Goal: Information Seeking & Learning: Learn about a topic

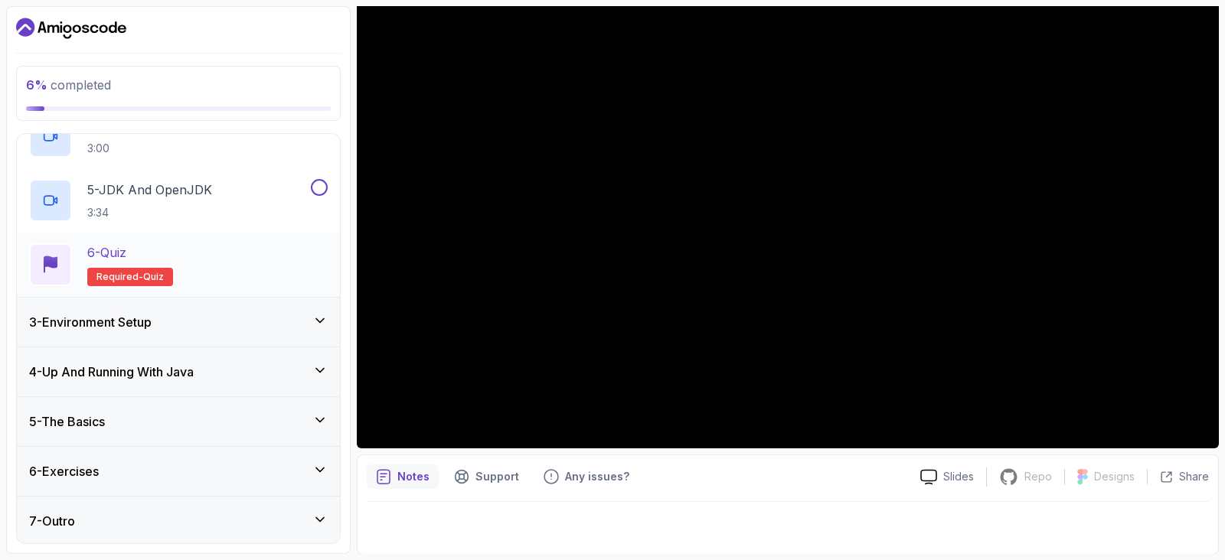
scroll to position [3, 0]
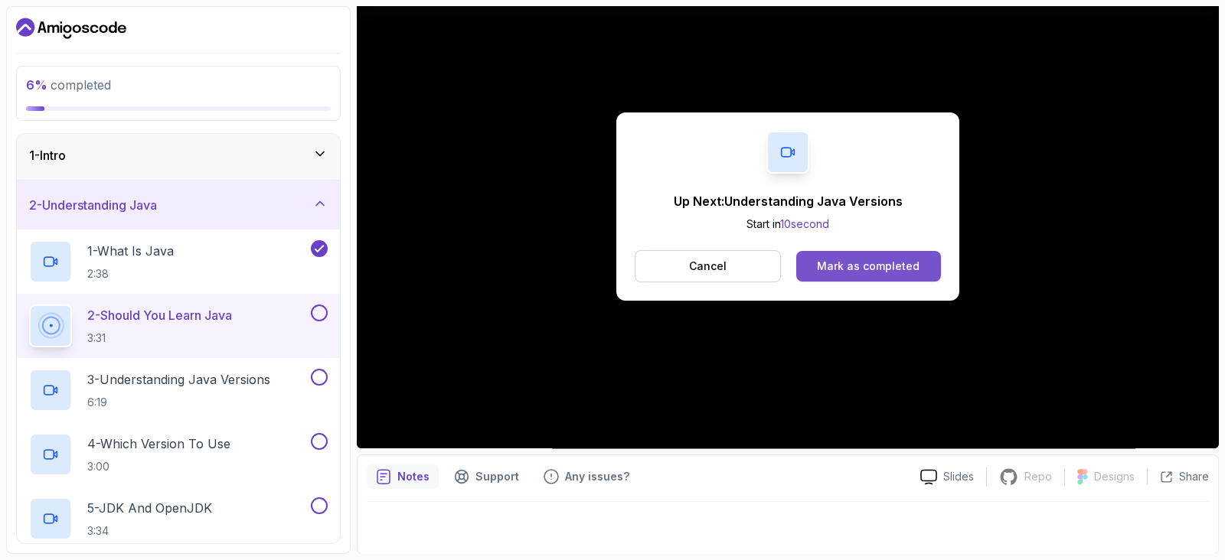
click at [898, 269] on div "Mark as completed" at bounding box center [868, 266] width 103 height 15
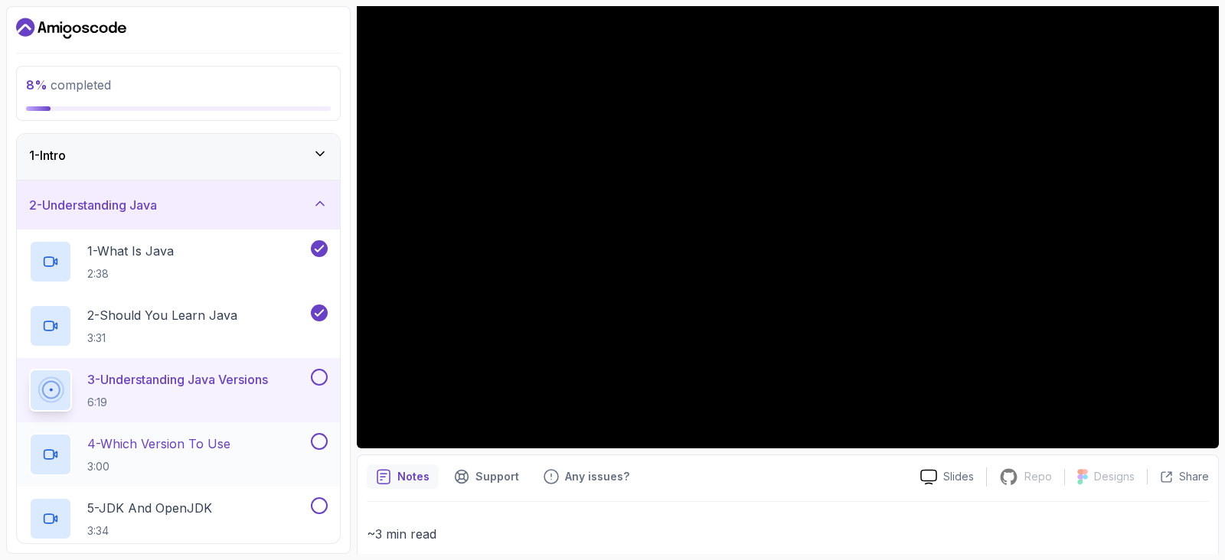
scroll to position [322, 0]
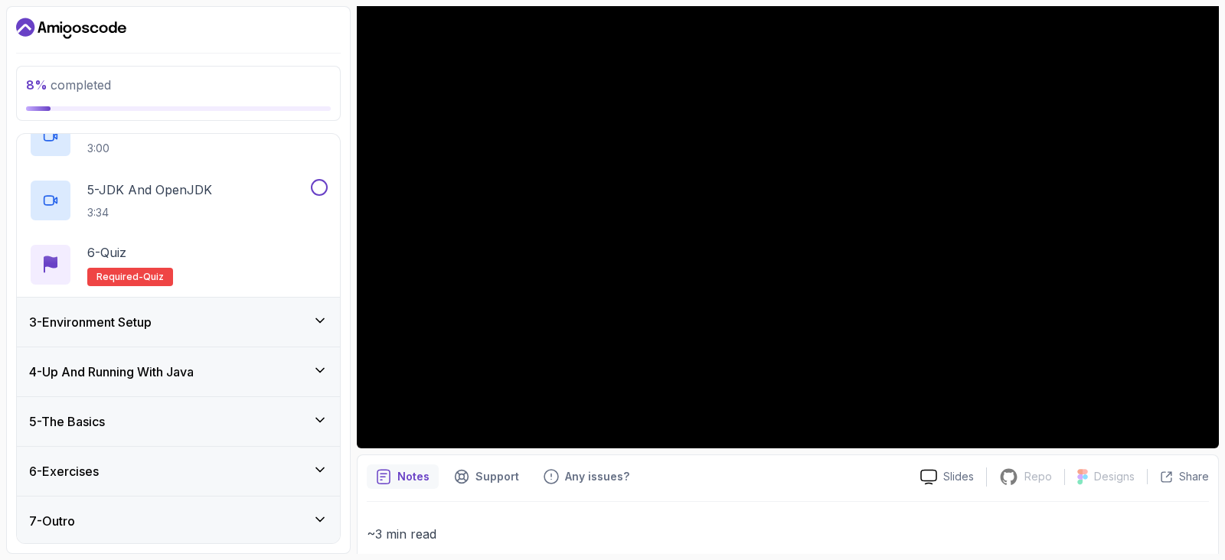
click at [348, 426] on div "8 % completed 1 - Intro 2 - Understanding Java 1 - What Is Java 2:38 2 - Should…" at bounding box center [178, 280] width 344 height 548
click at [333, 423] on div "5 - The Basics" at bounding box center [178, 421] width 323 height 49
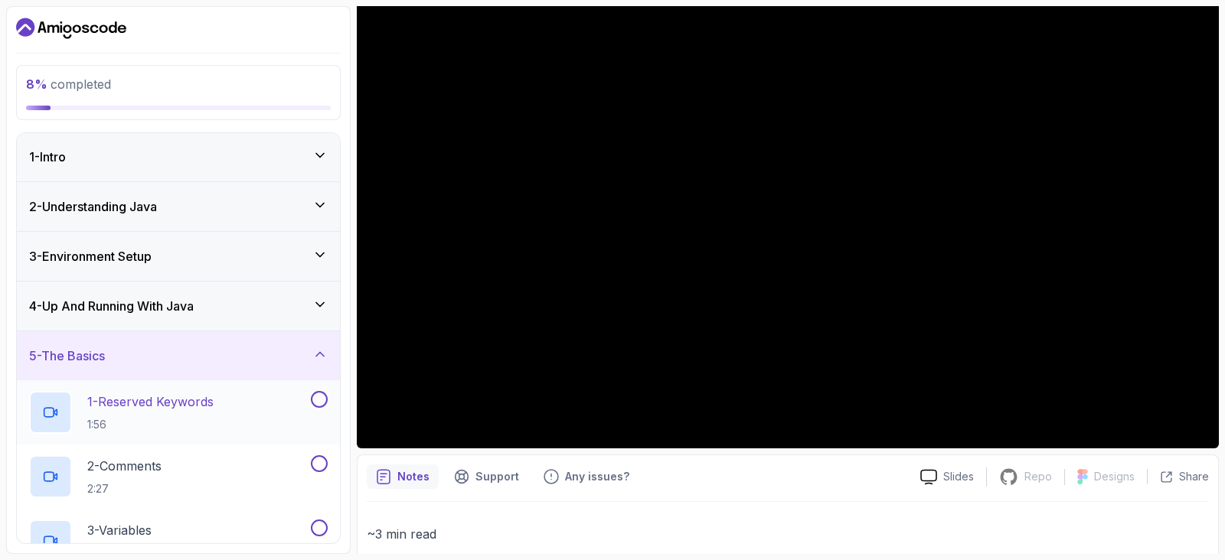
scroll to position [0, 0]
click at [312, 371] on div "5 - The Basics" at bounding box center [178, 356] width 323 height 49
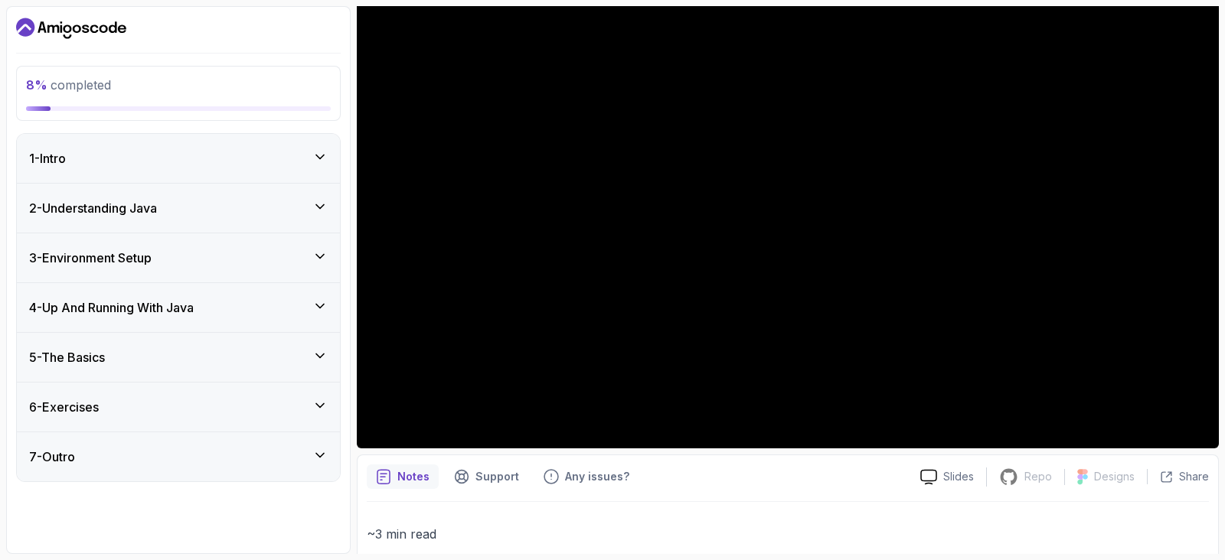
click at [292, 398] on div "6 - Exercises" at bounding box center [178, 407] width 299 height 18
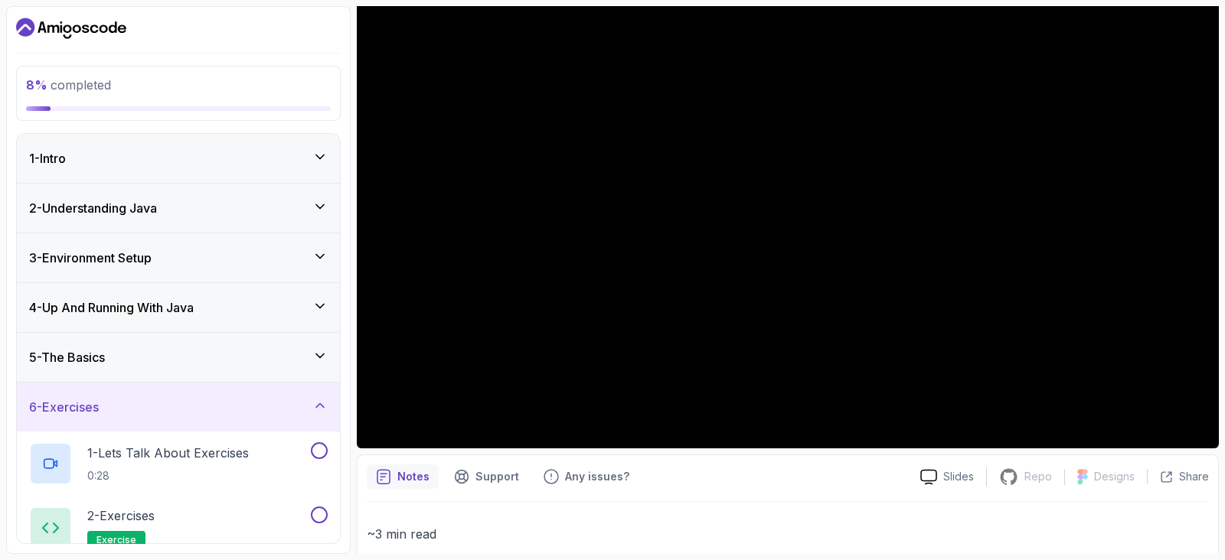
click at [292, 398] on div "6 - Exercises" at bounding box center [178, 407] width 299 height 18
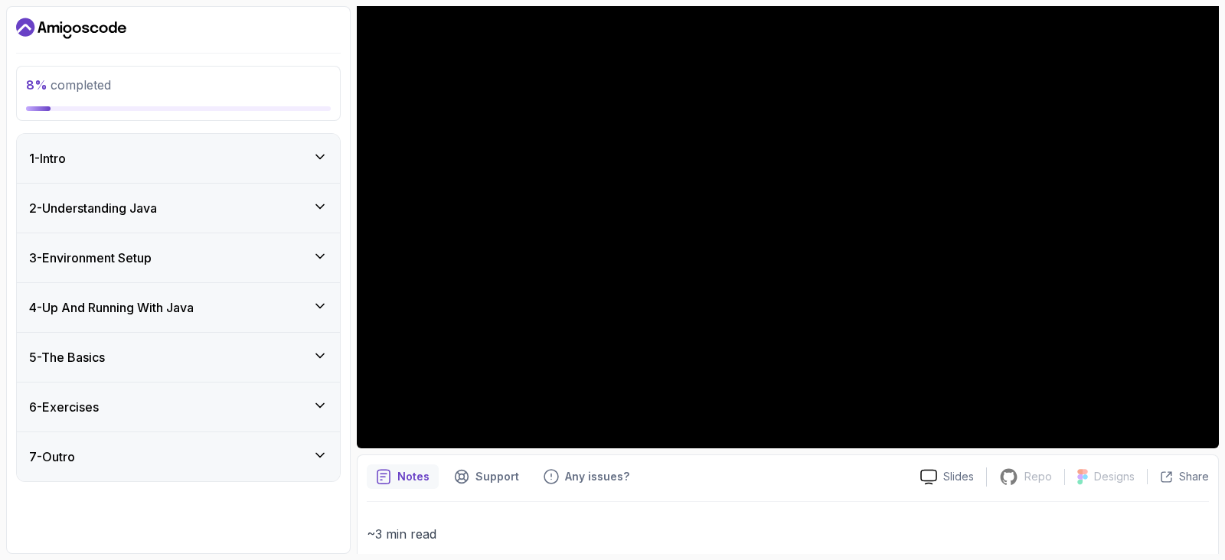
click at [281, 217] on div "2 - Understanding Java" at bounding box center [178, 208] width 323 height 49
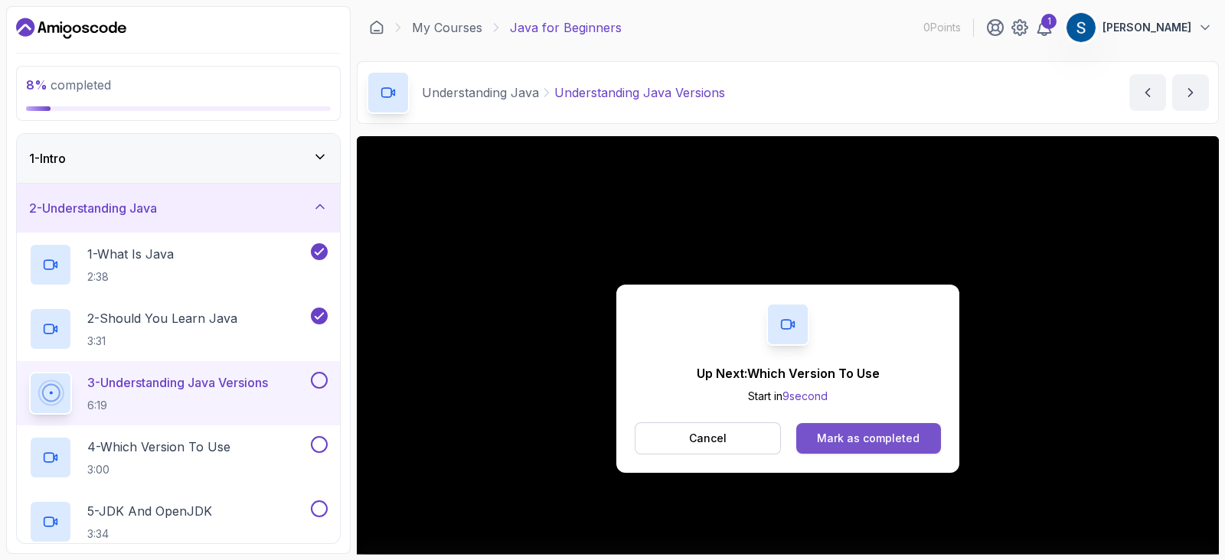
click at [885, 434] on div "Mark as completed" at bounding box center [868, 438] width 103 height 15
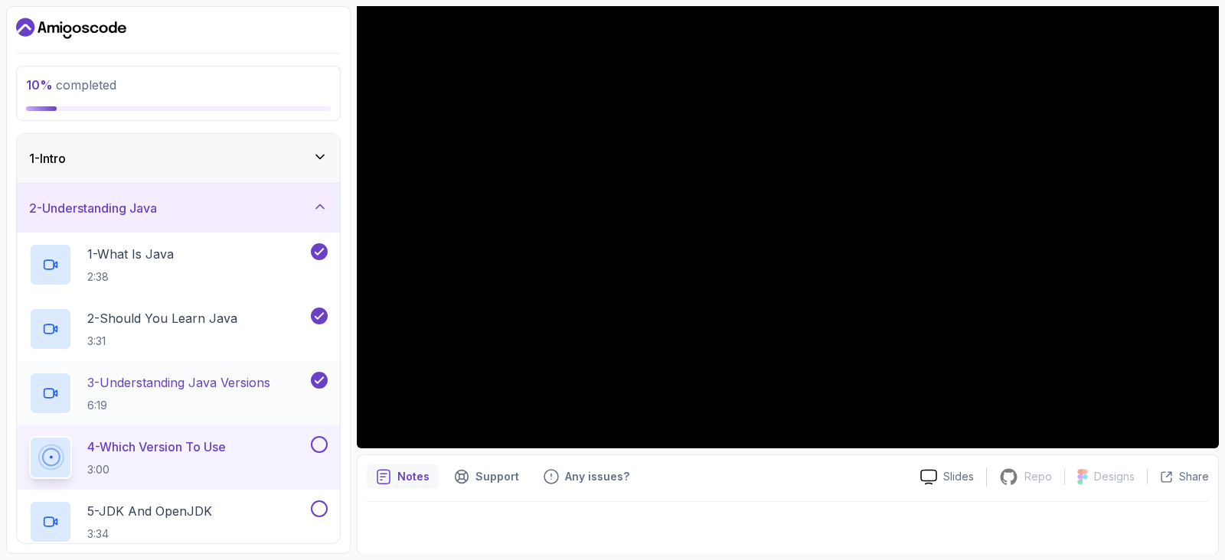
scroll to position [318, 0]
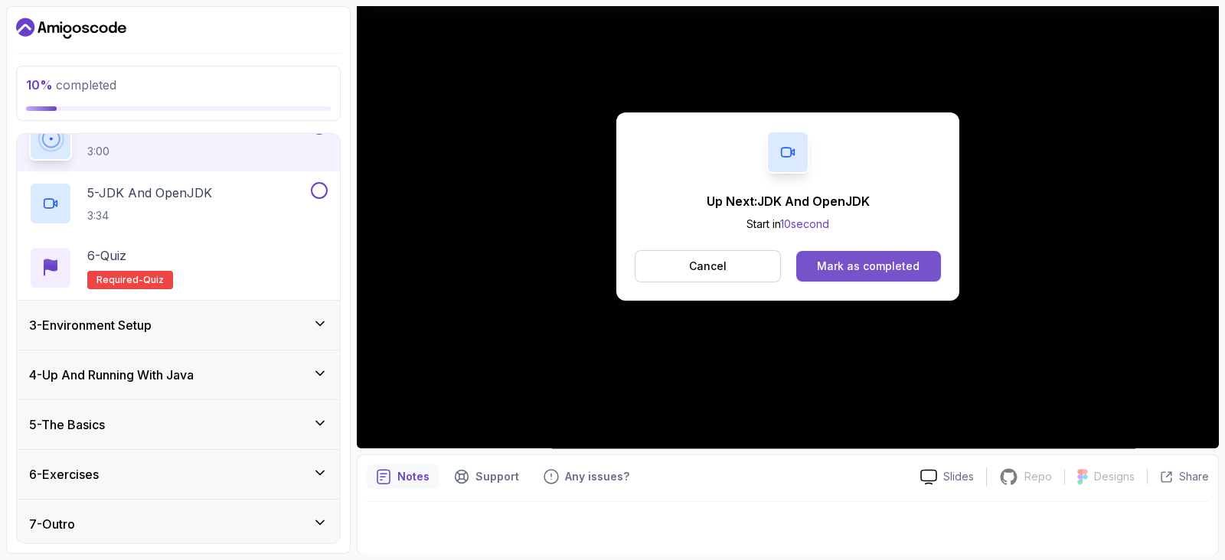
click at [904, 259] on div "Mark as completed" at bounding box center [868, 266] width 103 height 15
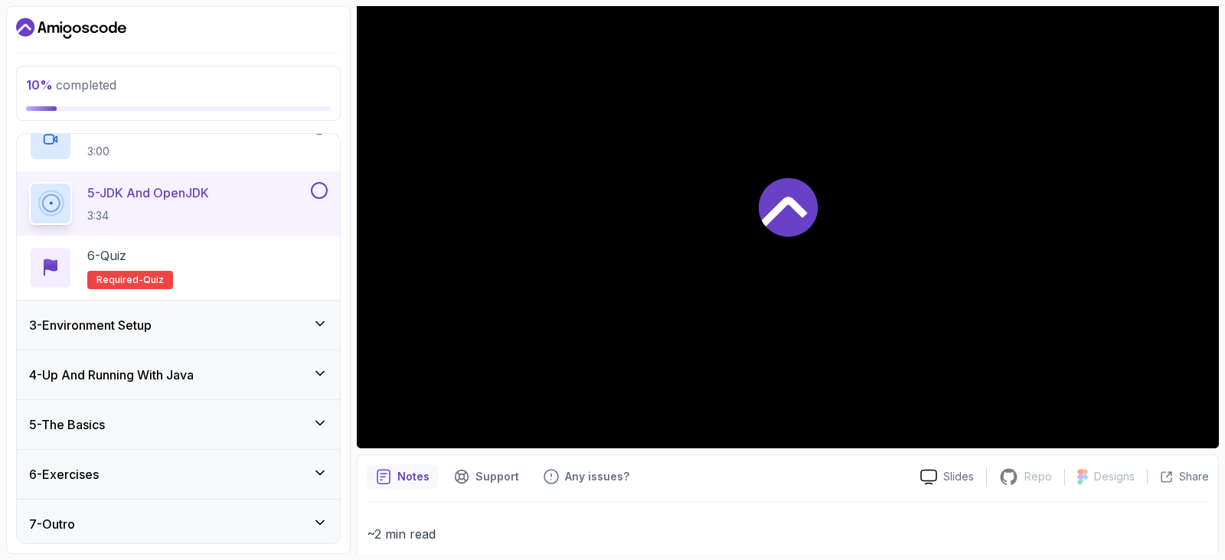
scroll to position [322, 0]
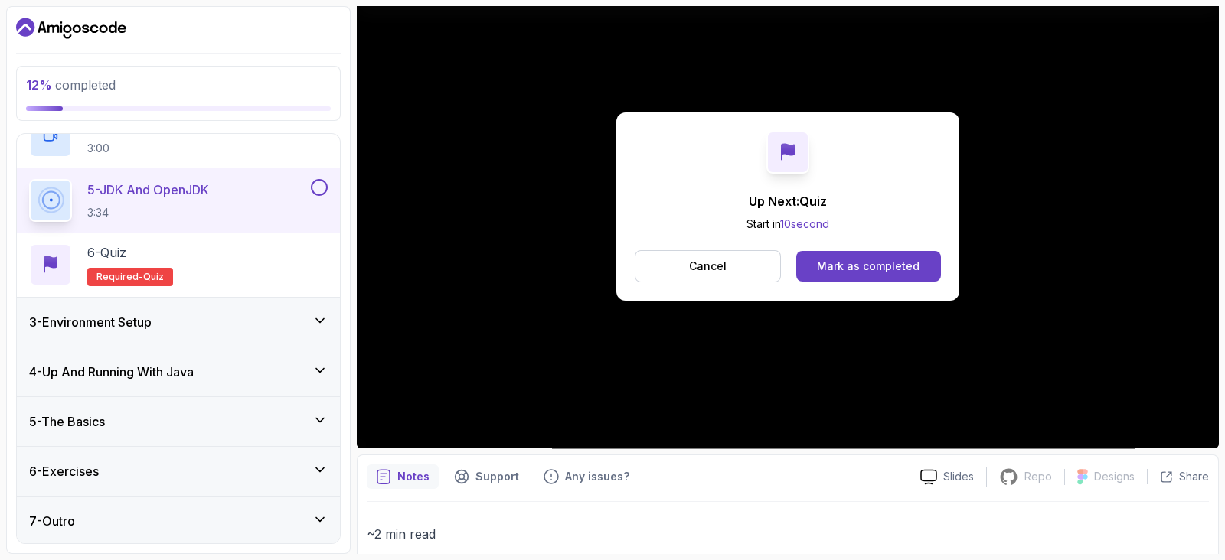
click at [888, 281] on div "Cancel Mark as completed" at bounding box center [788, 266] width 306 height 32
click at [884, 269] on div "Mark as completed" at bounding box center [868, 266] width 103 height 15
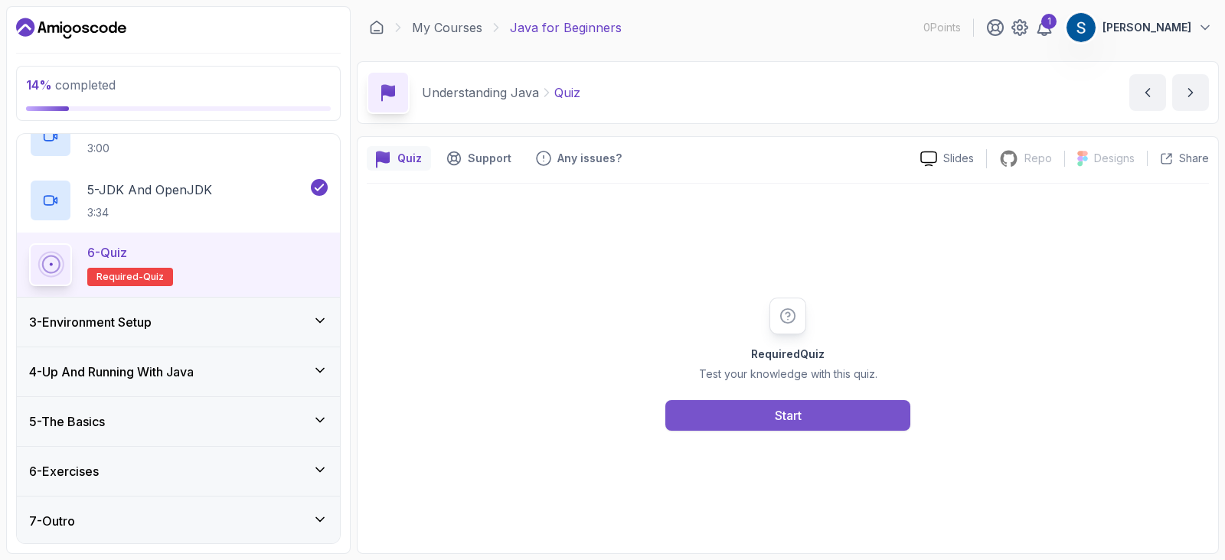
click at [746, 418] on button "Start" at bounding box center [787, 415] width 245 height 31
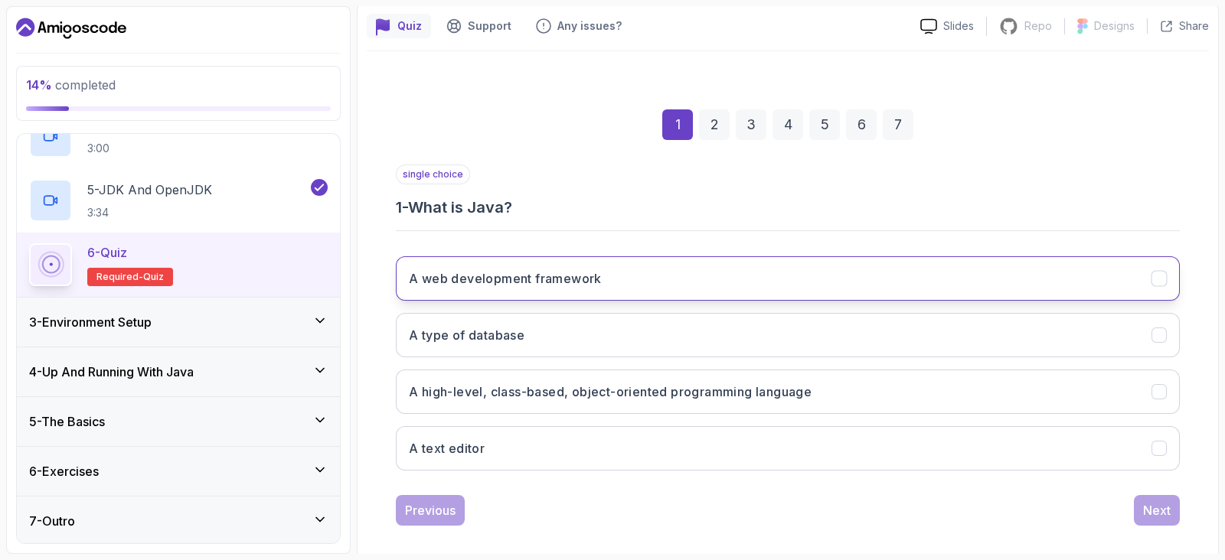
scroll to position [145, 0]
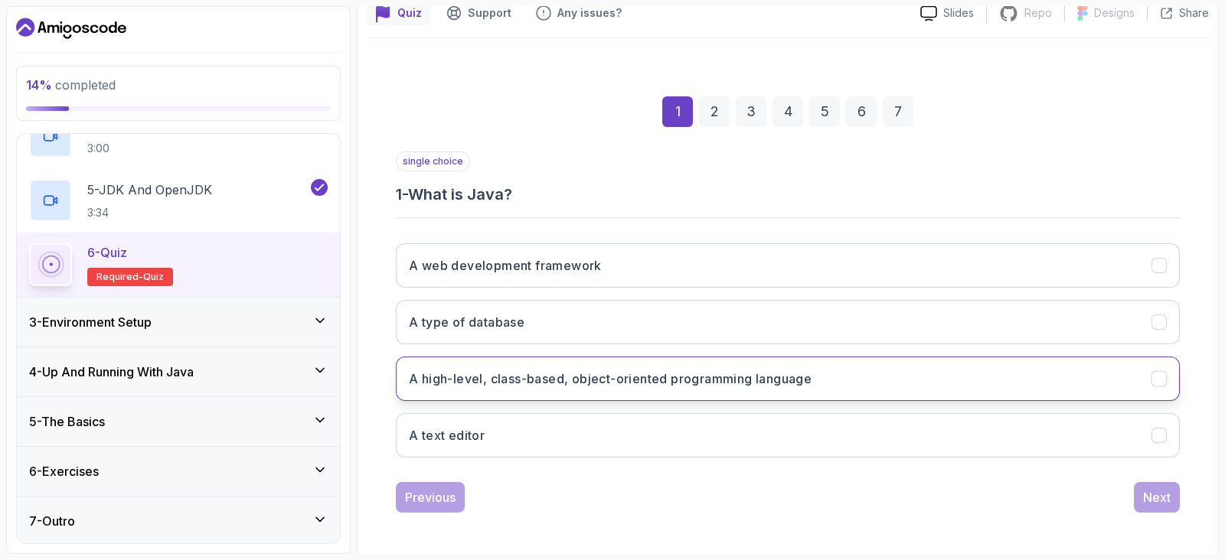
click at [713, 386] on button "A high-level, class-based, object-oriented programming language" at bounding box center [788, 379] width 784 height 44
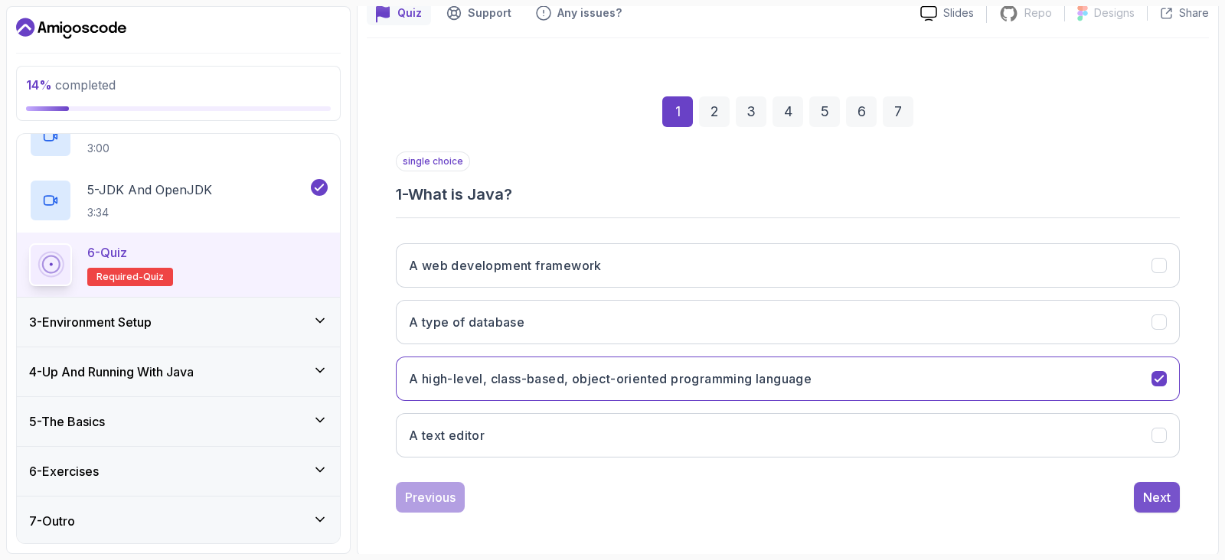
click at [1171, 496] on button "Next" at bounding box center [1157, 497] width 46 height 31
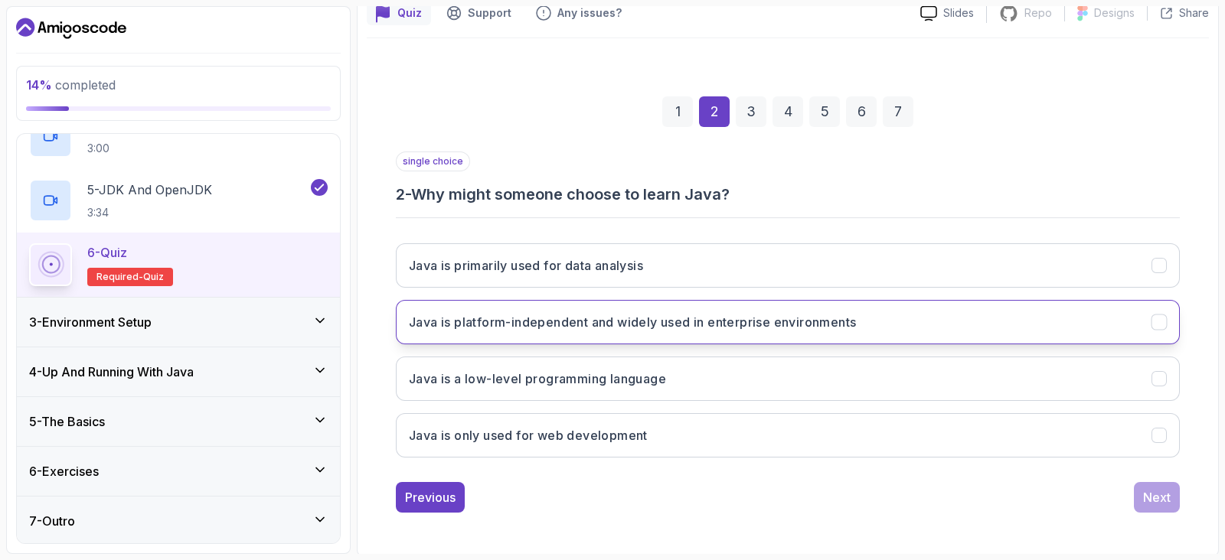
click at [624, 329] on h3 "Java is platform-independent and widely used in enterprise environments" at bounding box center [632, 322] width 447 height 18
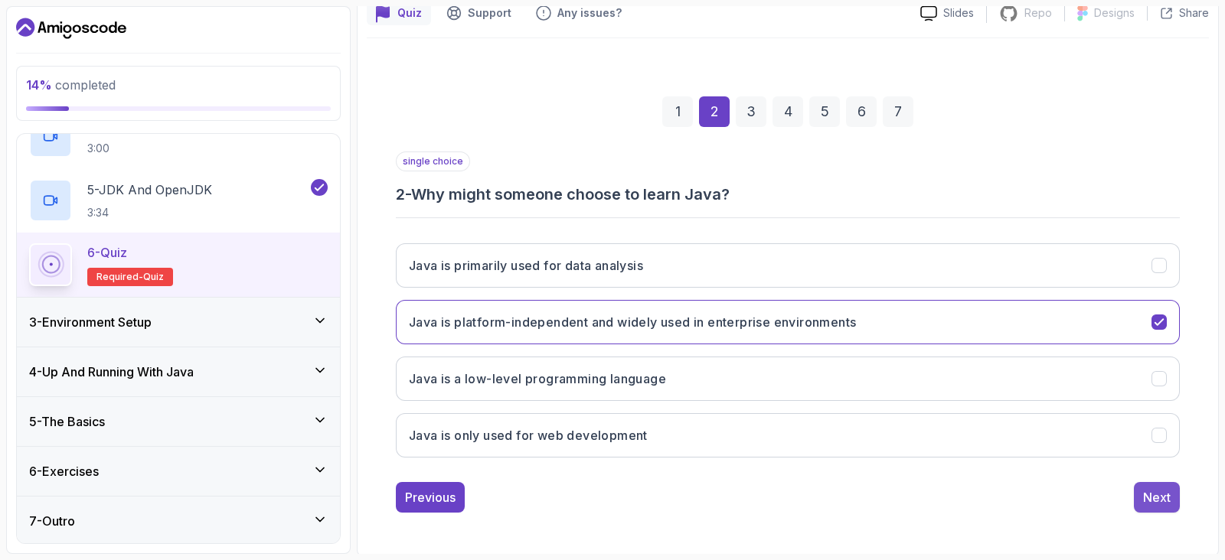
click at [1152, 494] on div "Next" at bounding box center [1157, 497] width 28 height 18
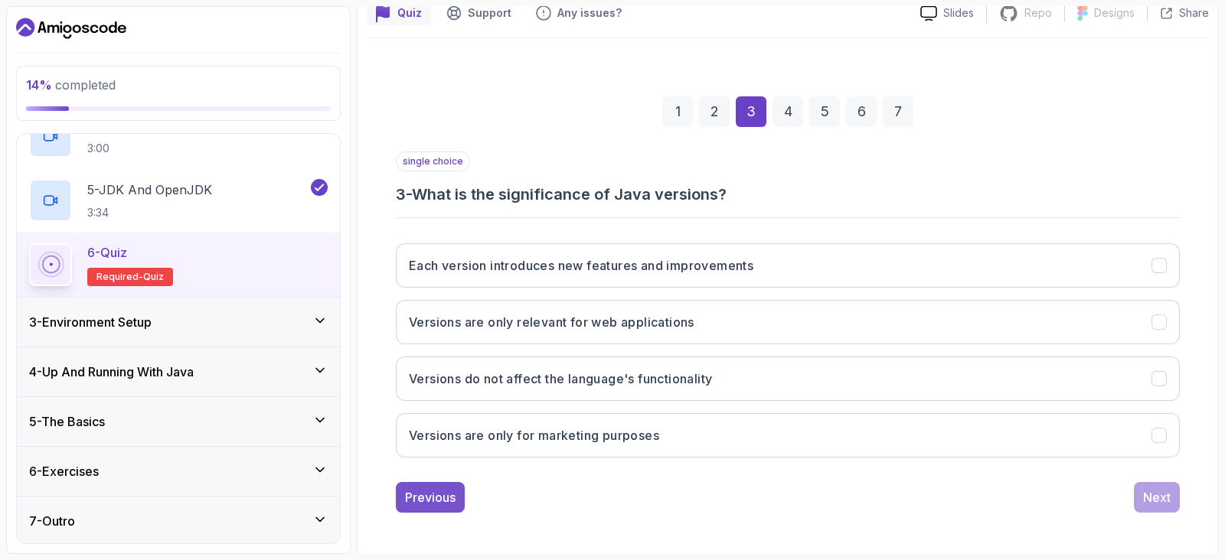
click at [439, 500] on div "Previous" at bounding box center [430, 497] width 51 height 18
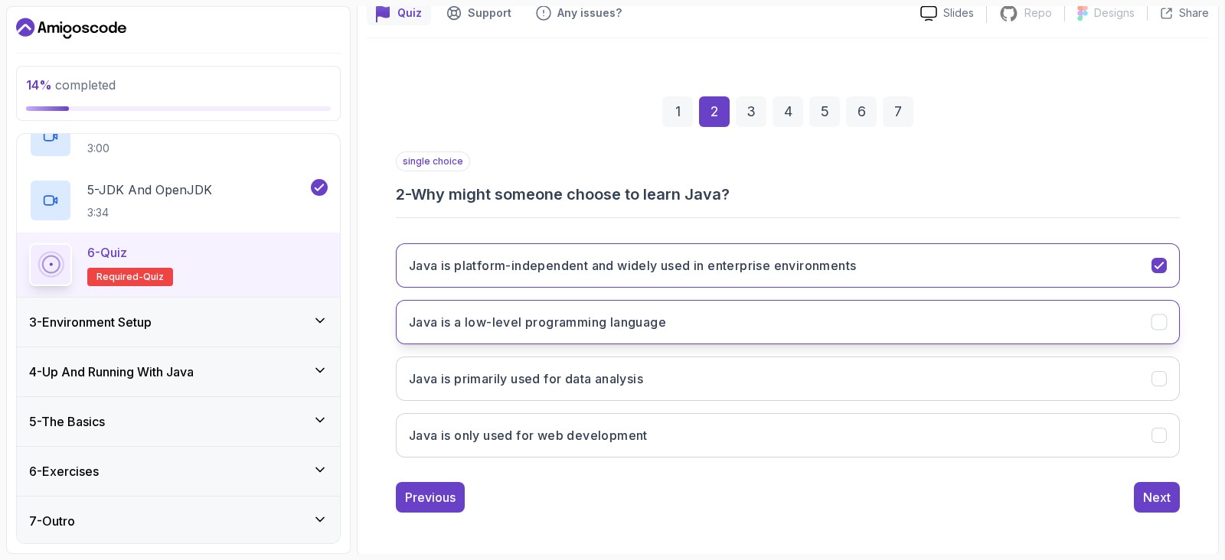
click at [1167, 328] on button "Java is a low-level programming language" at bounding box center [788, 322] width 784 height 44
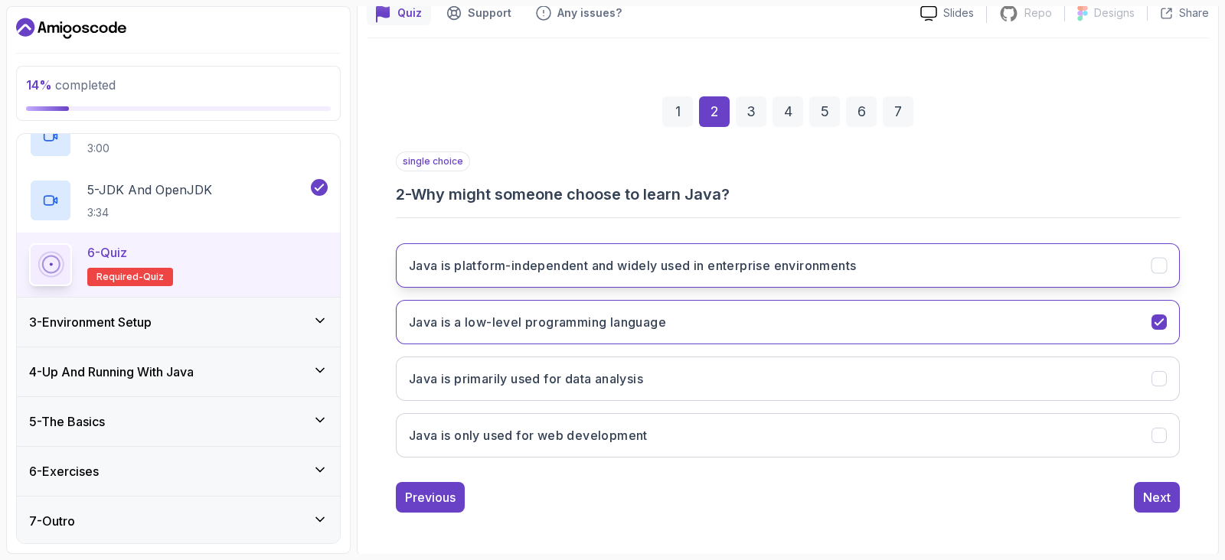
click at [1148, 283] on button "Java is platform-independent and widely used in enterprise environments" at bounding box center [788, 265] width 784 height 44
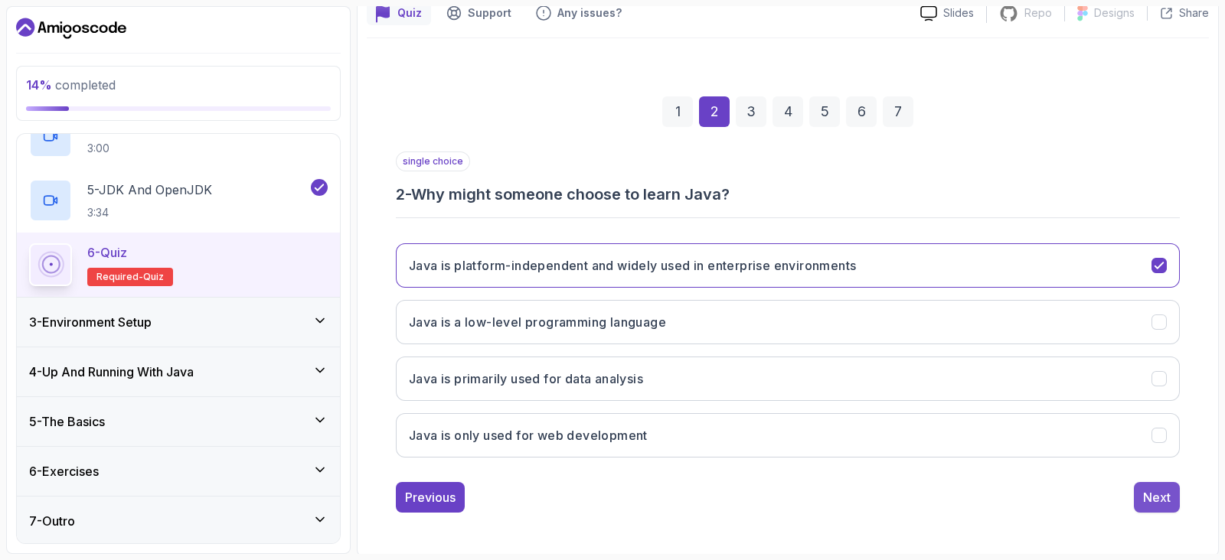
click at [1165, 496] on div "Next" at bounding box center [1157, 497] width 28 height 18
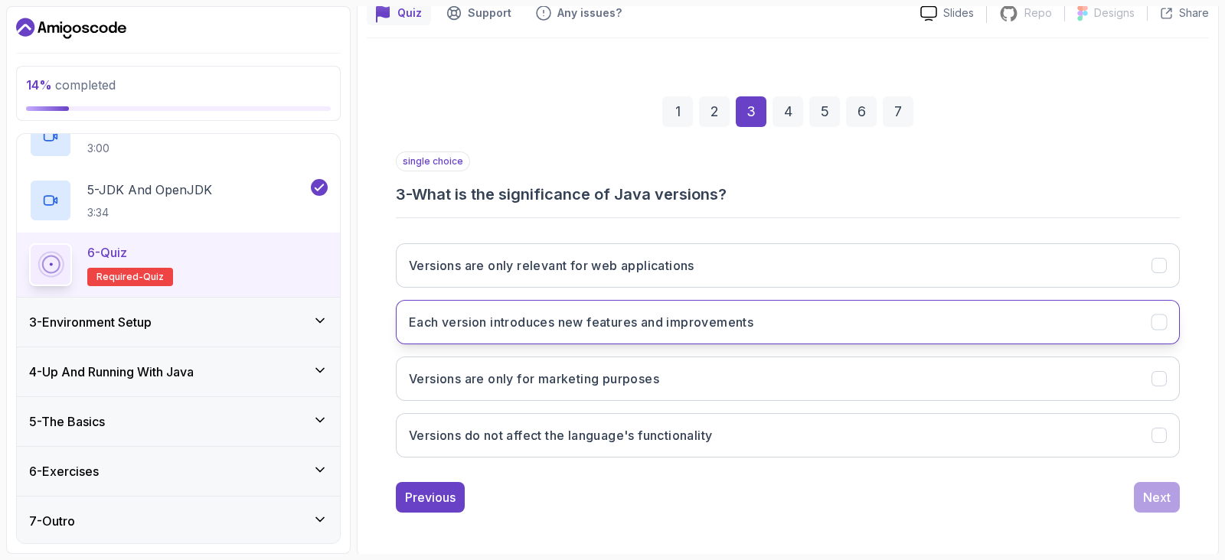
click at [601, 321] on h3 "Each version introduces new features and improvements" at bounding box center [581, 322] width 344 height 18
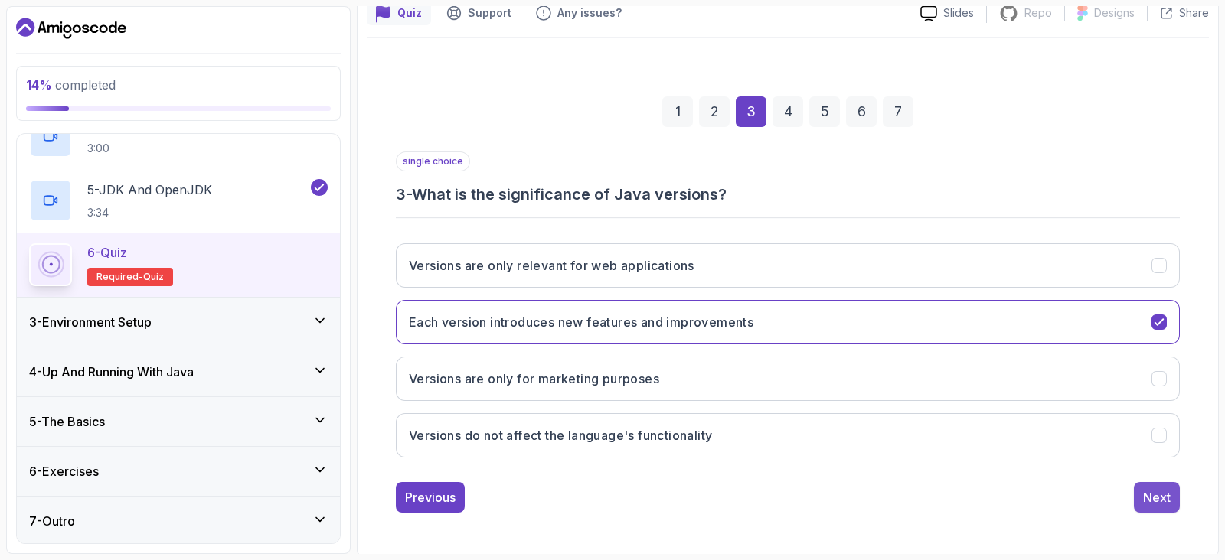
click at [1141, 499] on button "Next" at bounding box center [1157, 497] width 46 height 31
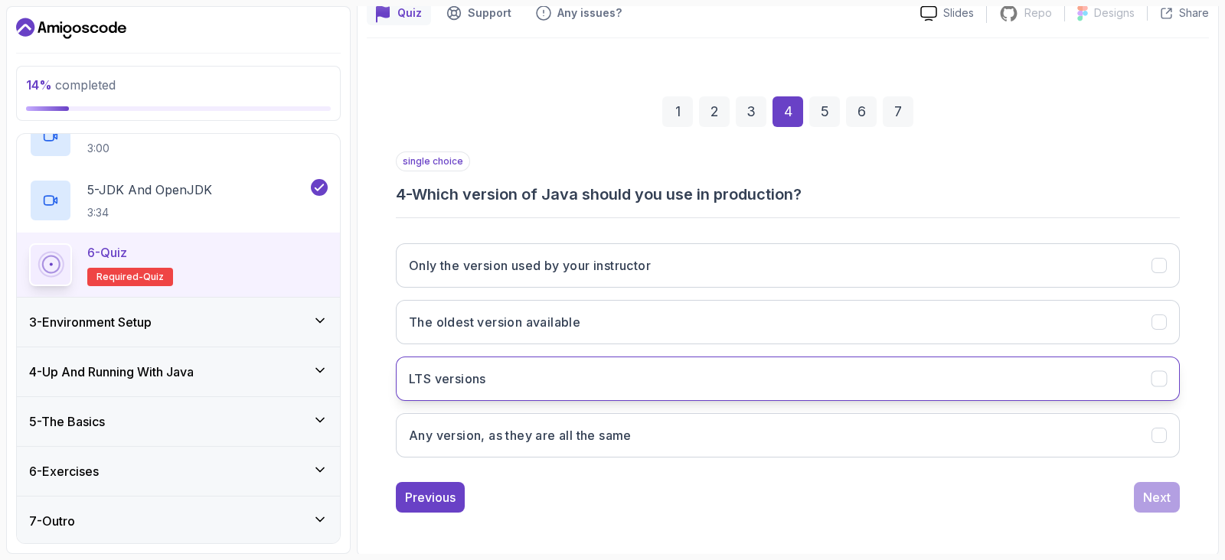
click at [528, 366] on button "LTS versions" at bounding box center [788, 379] width 784 height 44
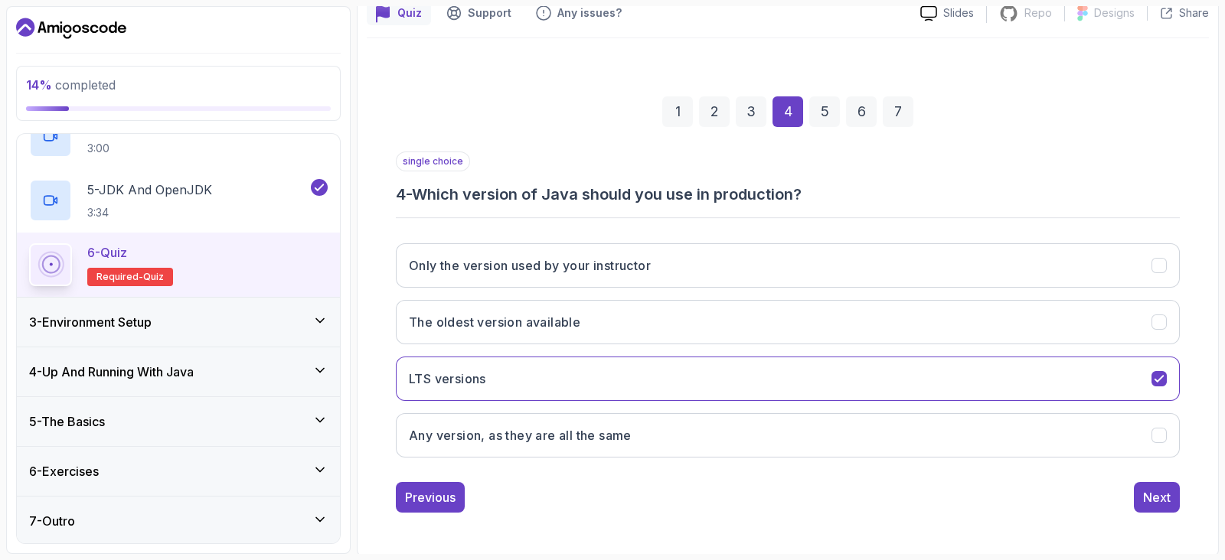
click at [1133, 486] on div "Previous Next" at bounding box center [788, 497] width 784 height 31
click at [1148, 493] on div "Next" at bounding box center [1157, 497] width 28 height 18
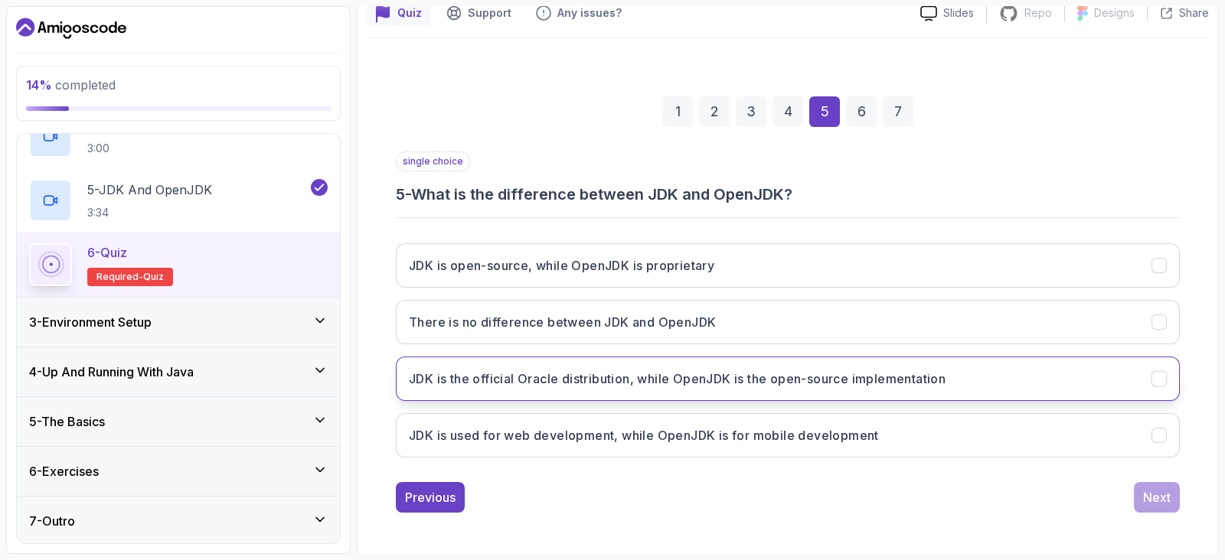
click at [756, 384] on h3 "JDK is the official Oracle distribution, while OpenJDK is the open-source imple…" at bounding box center [677, 379] width 537 height 18
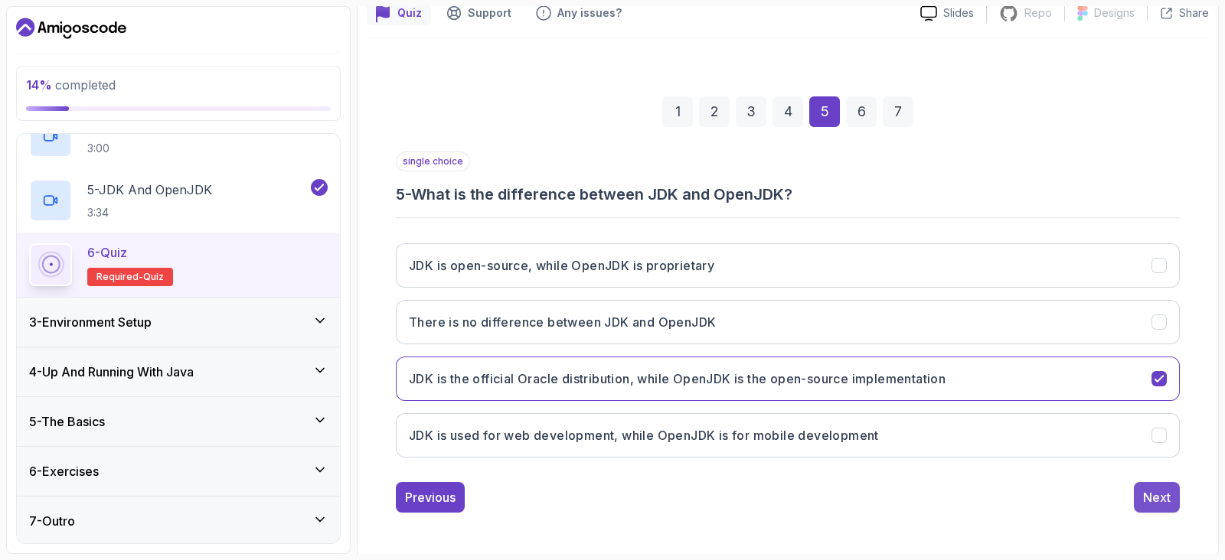
click at [1150, 499] on div "Next" at bounding box center [1157, 497] width 28 height 18
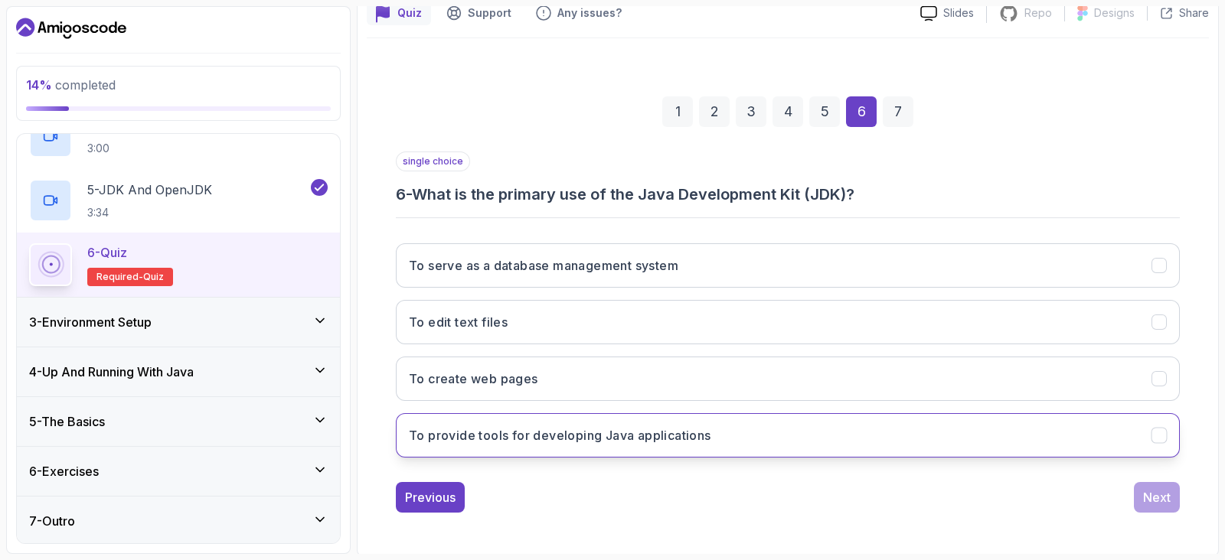
click at [749, 434] on button "To provide tools for developing Java applications" at bounding box center [788, 435] width 784 height 44
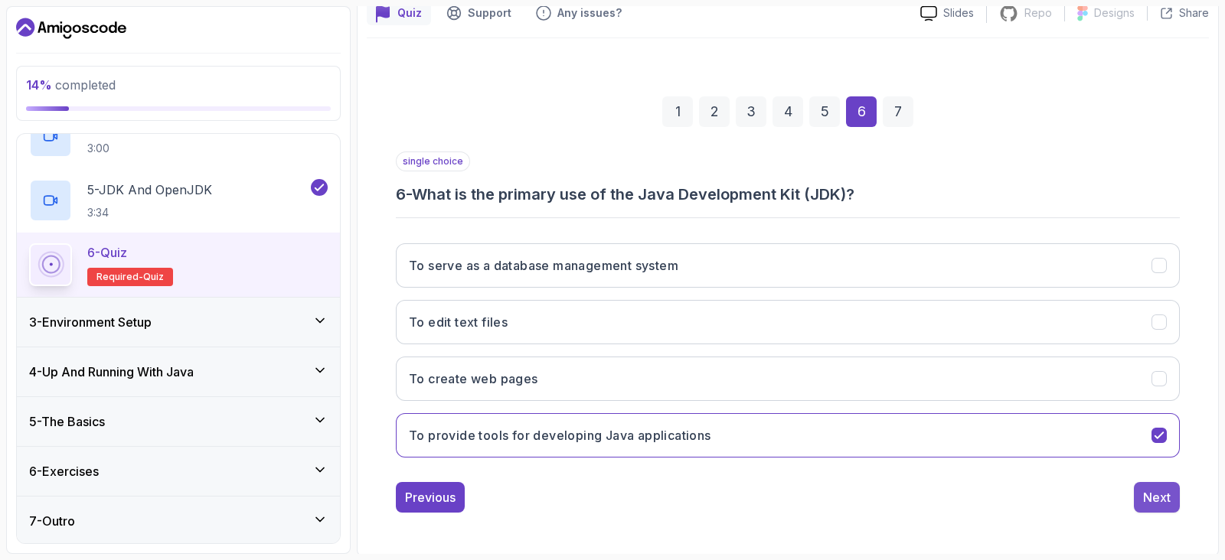
click at [1139, 490] on button "Next" at bounding box center [1157, 497] width 46 height 31
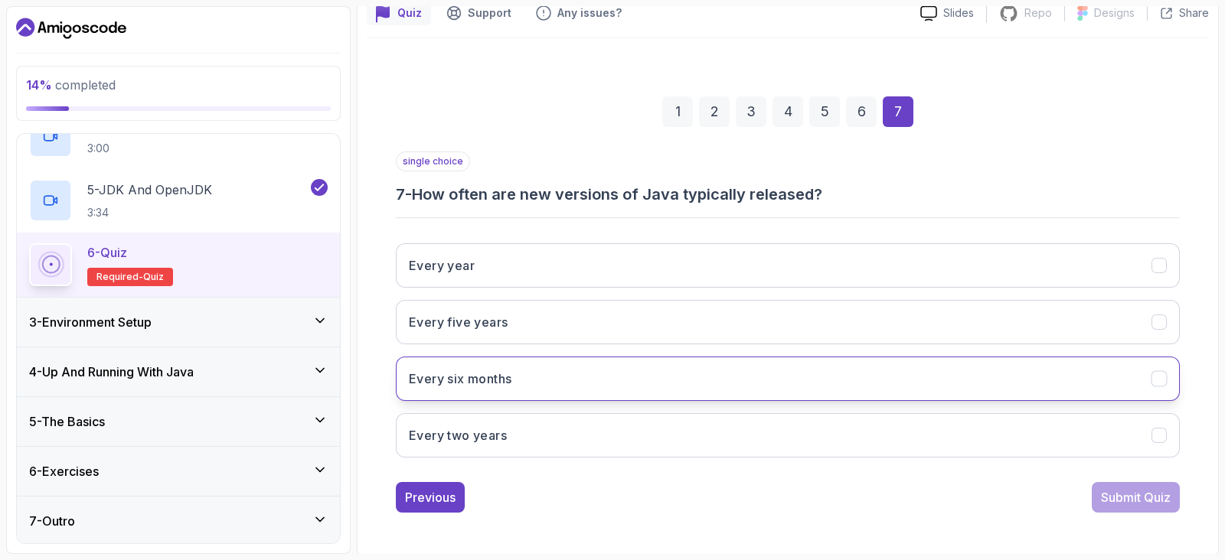
click at [644, 364] on button "Every six months" at bounding box center [788, 379] width 784 height 44
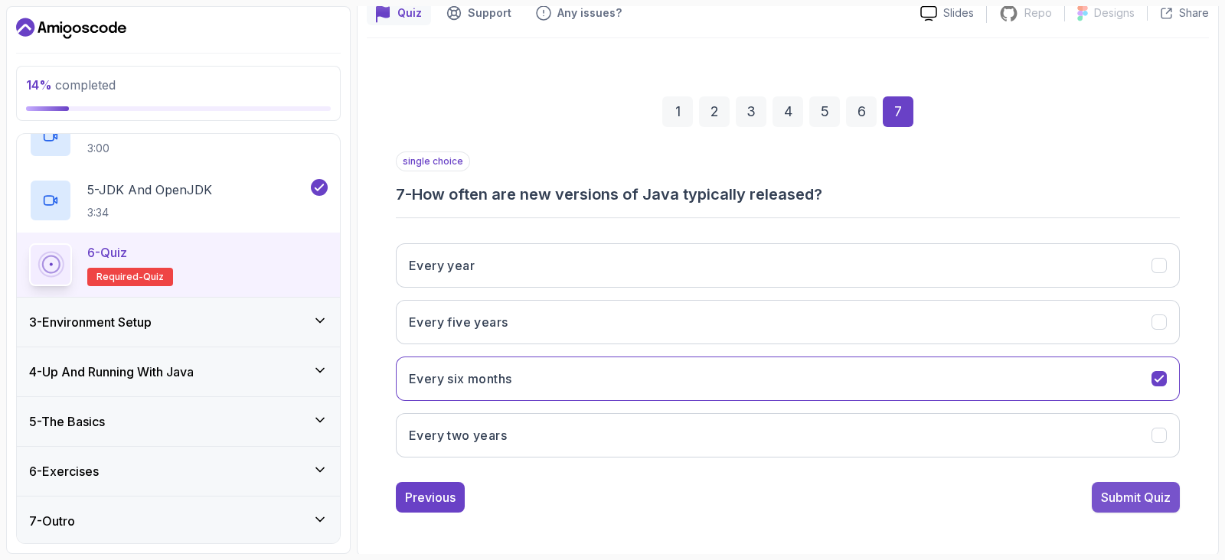
click at [1160, 496] on div "Submit Quiz" at bounding box center [1136, 497] width 70 height 18
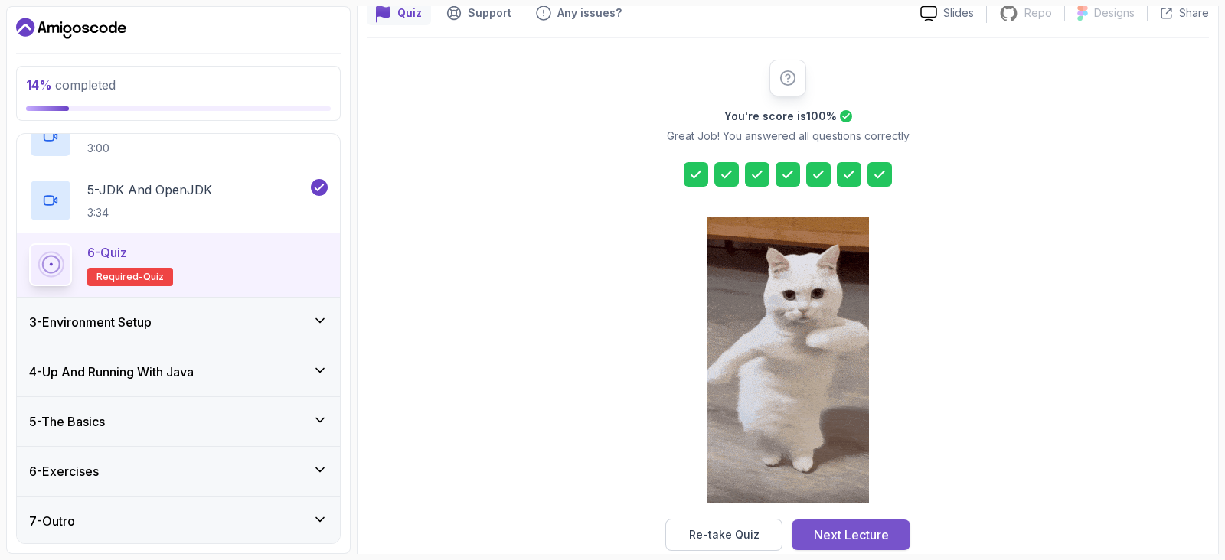
click at [867, 541] on div "Next Lecture" at bounding box center [851, 535] width 75 height 18
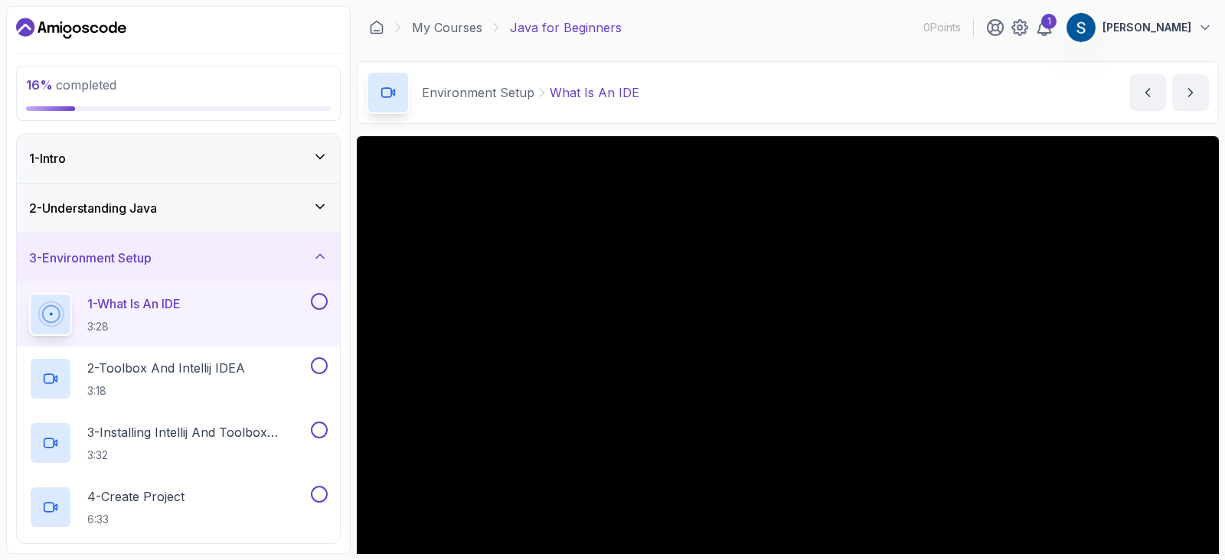
scroll to position [172, 0]
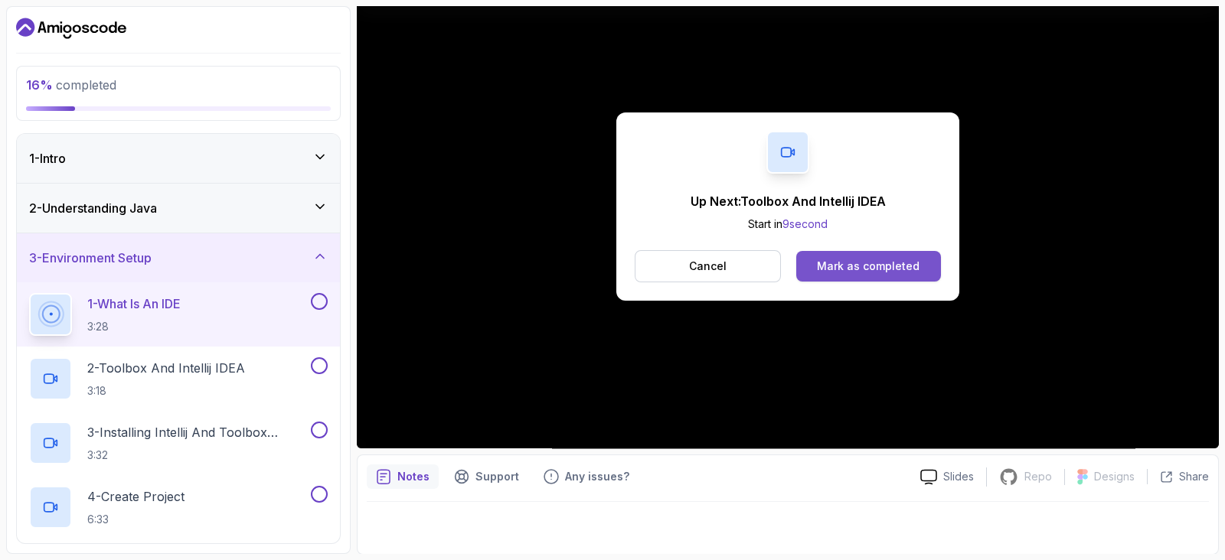
click at [907, 277] on button "Mark as completed" at bounding box center [868, 266] width 145 height 31
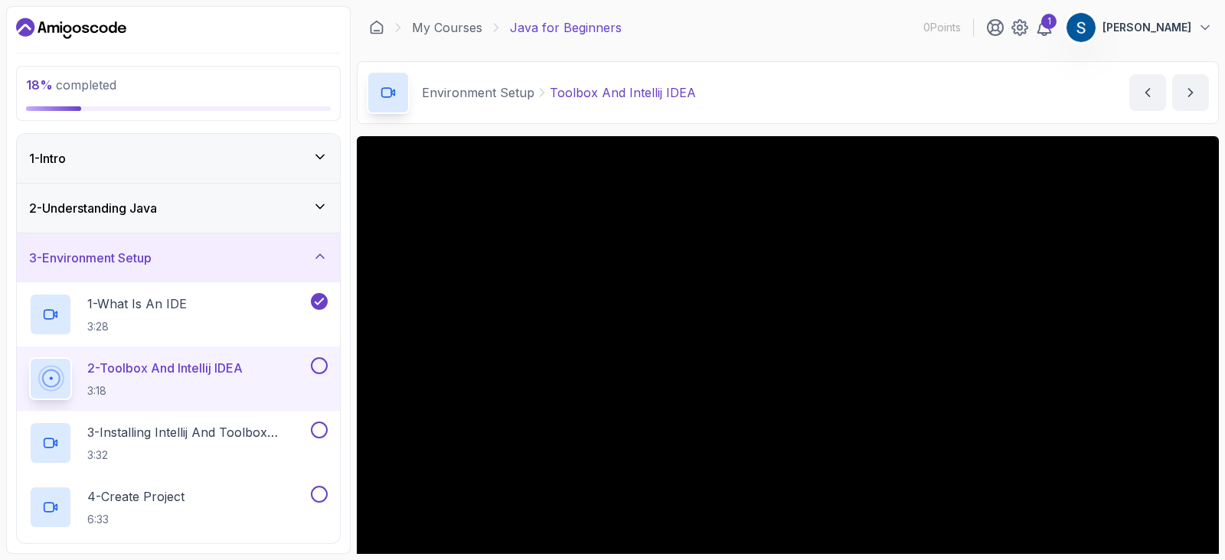
scroll to position [318, 0]
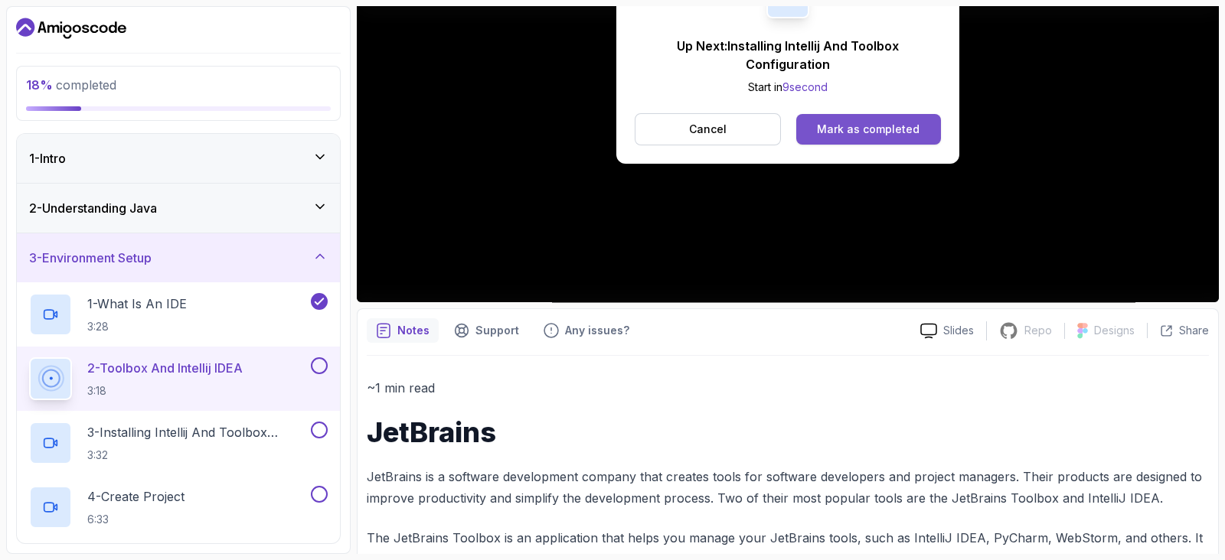
click at [901, 132] on div "Mark as completed" at bounding box center [868, 129] width 103 height 15
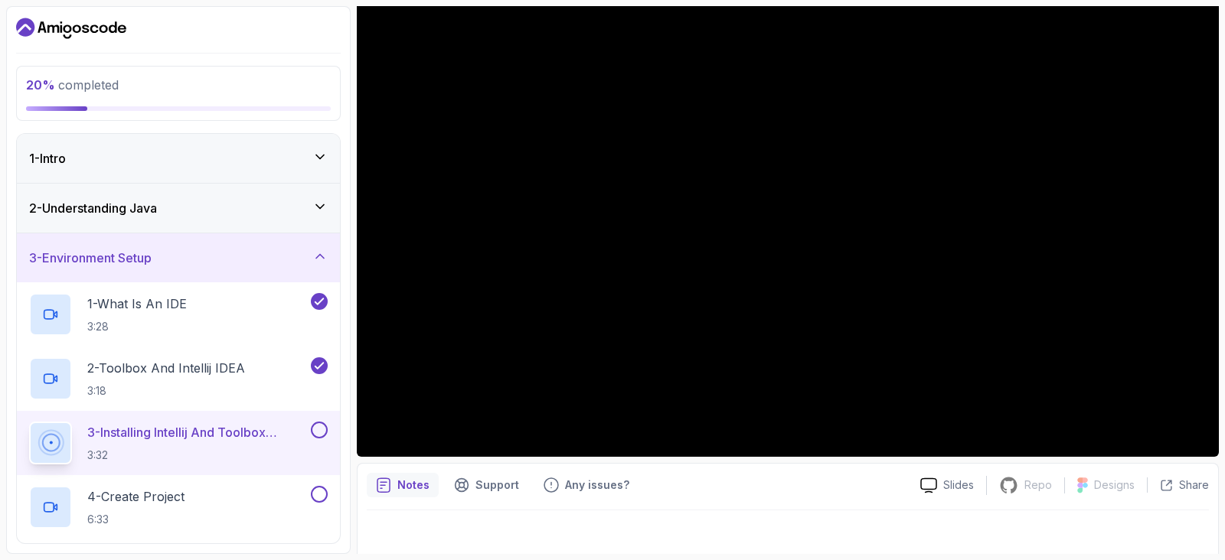
scroll to position [172, 0]
